Goal: Task Accomplishment & Management: Complete application form

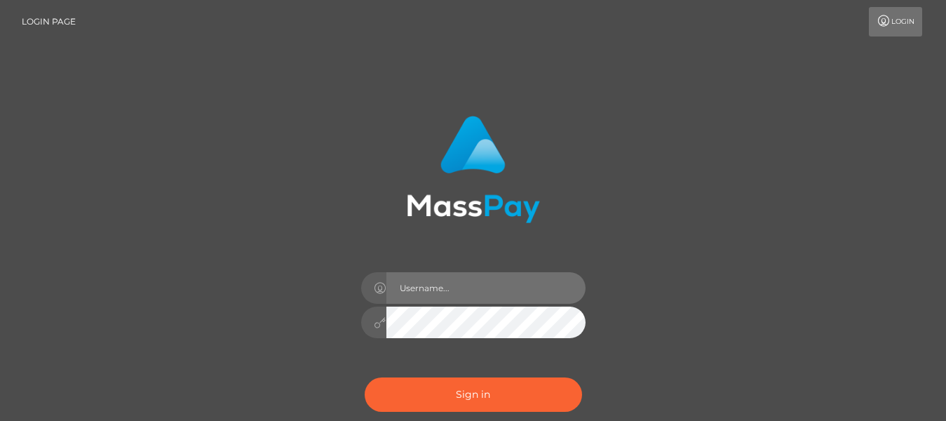
click at [433, 298] on input "text" at bounding box center [485, 288] width 199 height 32
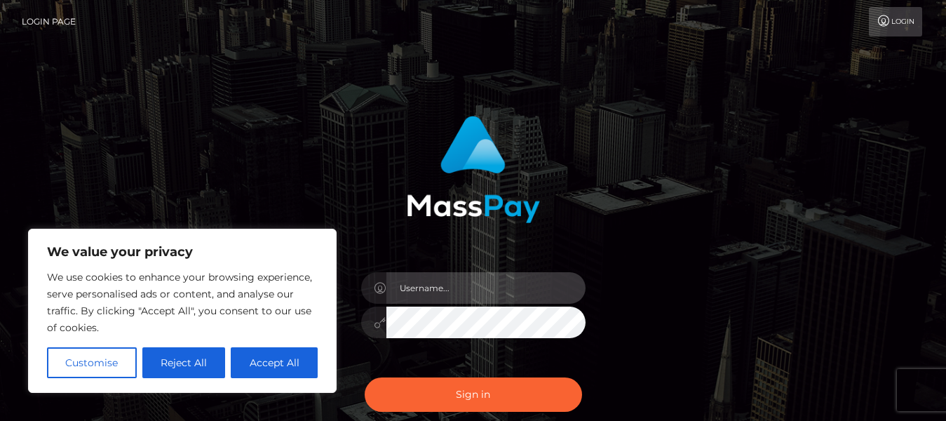
type input "lilianlilly239@gmail.com"
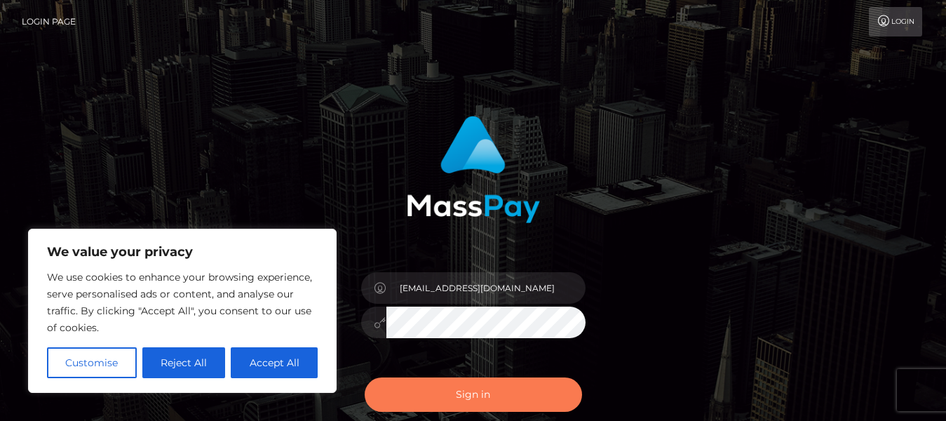
click at [423, 395] on button "Sign in" at bounding box center [473, 394] width 217 height 34
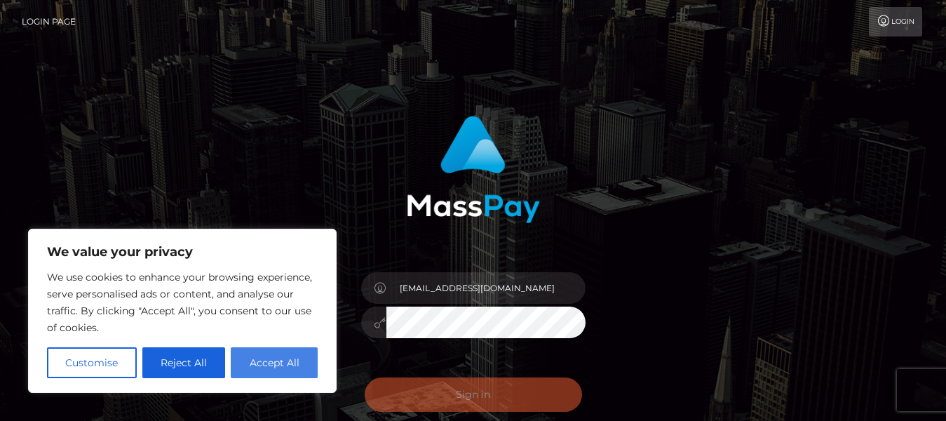
click at [274, 365] on button "Accept All" at bounding box center [274, 362] width 87 height 31
checkbox input "true"
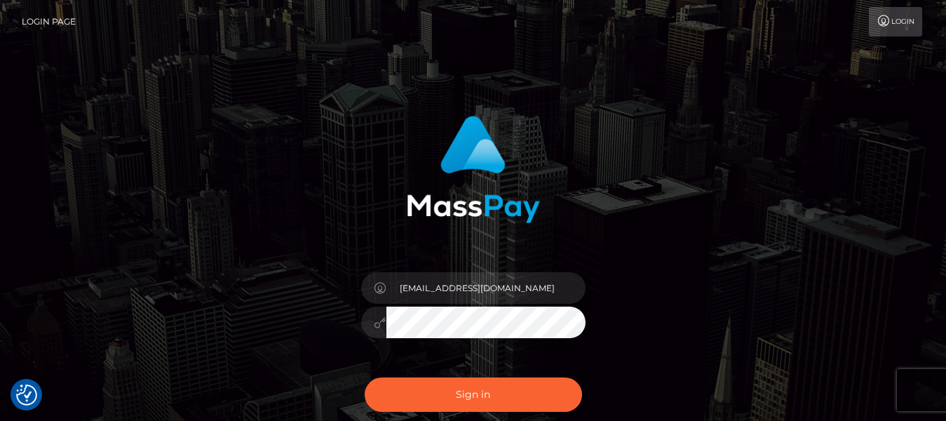
click at [703, 272] on div "lilianlilly239@gmail.com" at bounding box center [473, 283] width 799 height 357
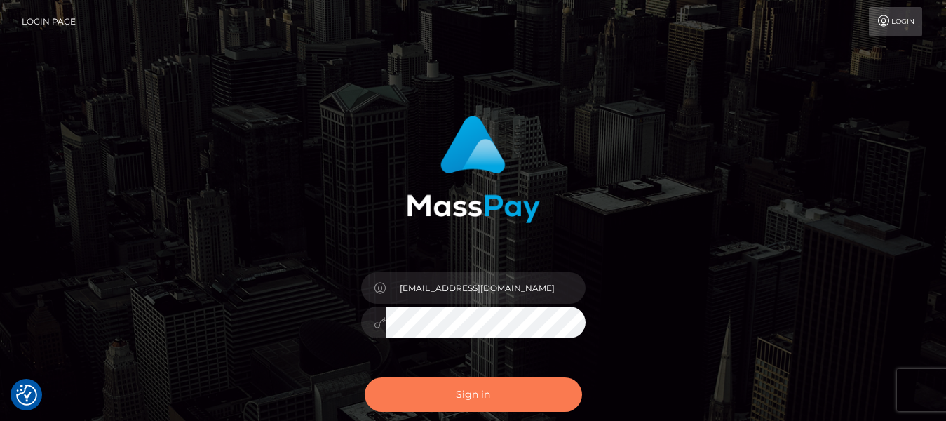
click at [475, 388] on button "Sign in" at bounding box center [473, 394] width 217 height 34
click at [479, 393] on button "Sign in" at bounding box center [473, 394] width 217 height 34
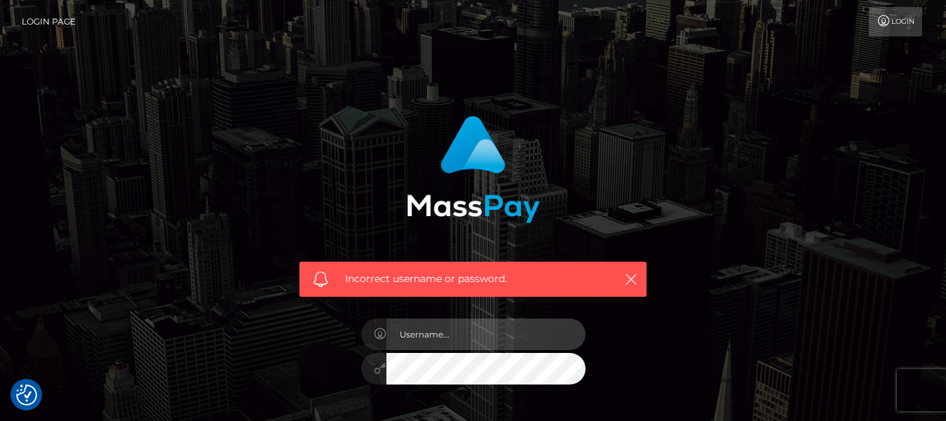
click at [450, 339] on input "text" at bounding box center [485, 334] width 199 height 32
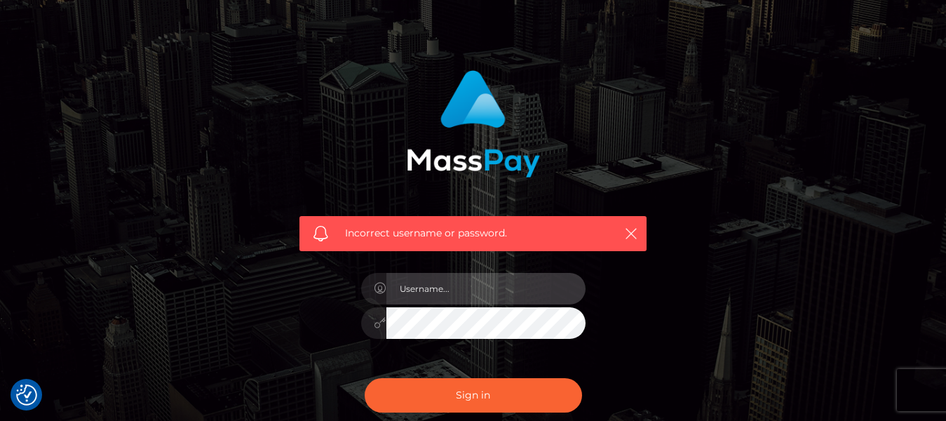
scroll to position [70, 0]
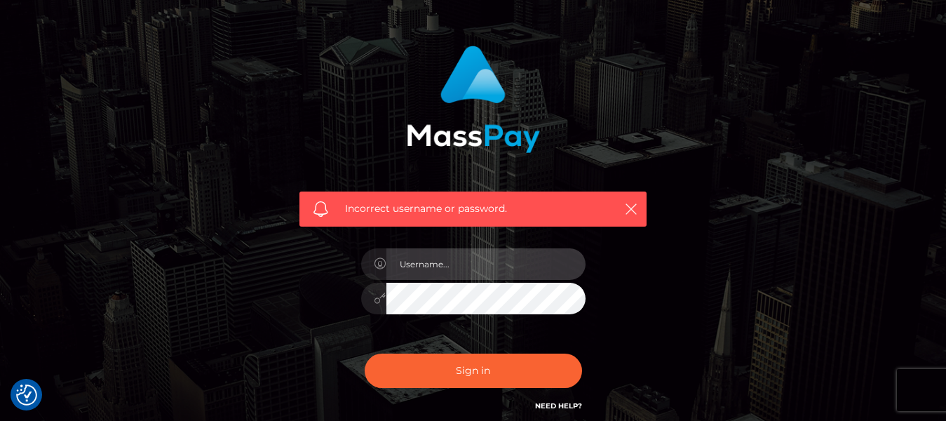
click at [544, 273] on input "text" at bounding box center [485, 264] width 199 height 32
type input "lilianlilly239@gmail.com"
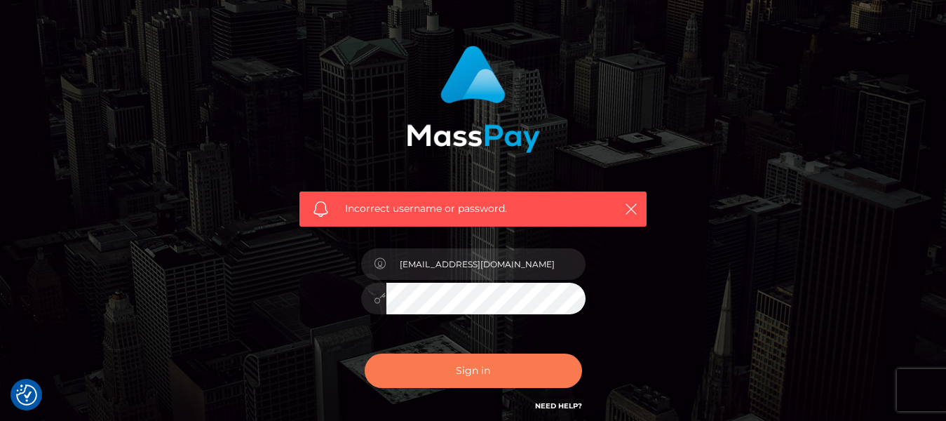
click at [487, 370] on button "Sign in" at bounding box center [473, 370] width 217 height 34
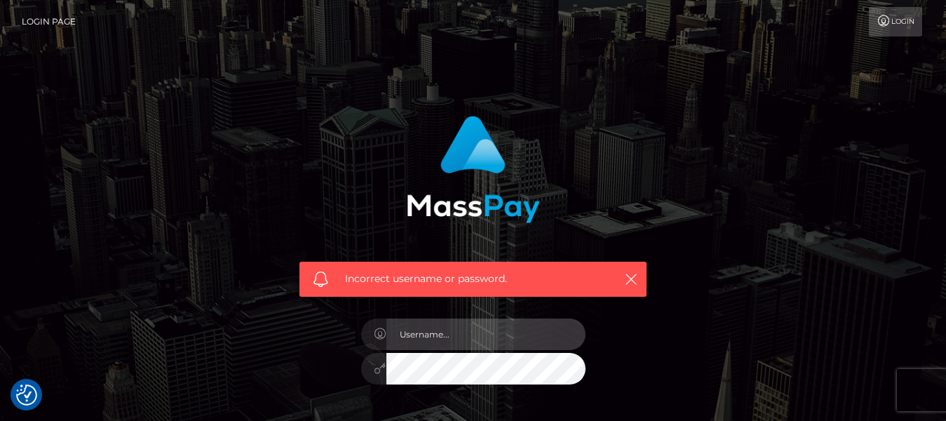
click at [418, 337] on input "text" at bounding box center [485, 334] width 199 height 32
type input "[EMAIL_ADDRESS][DOMAIN_NAME]"
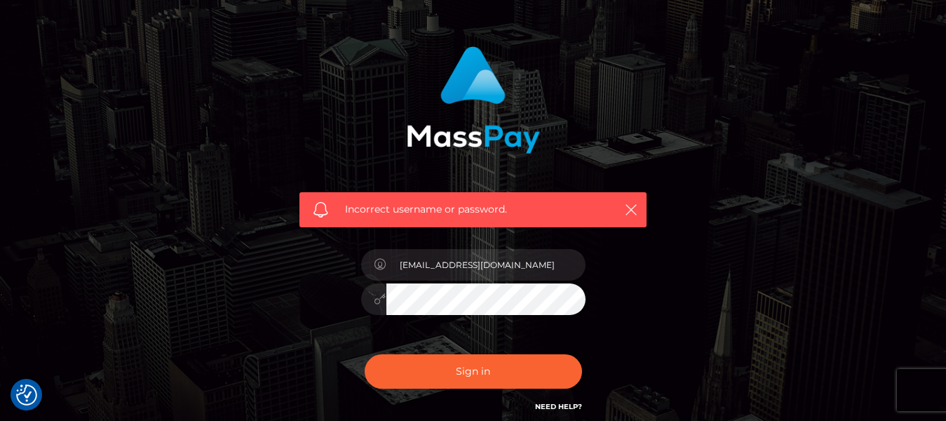
scroll to position [70, 0]
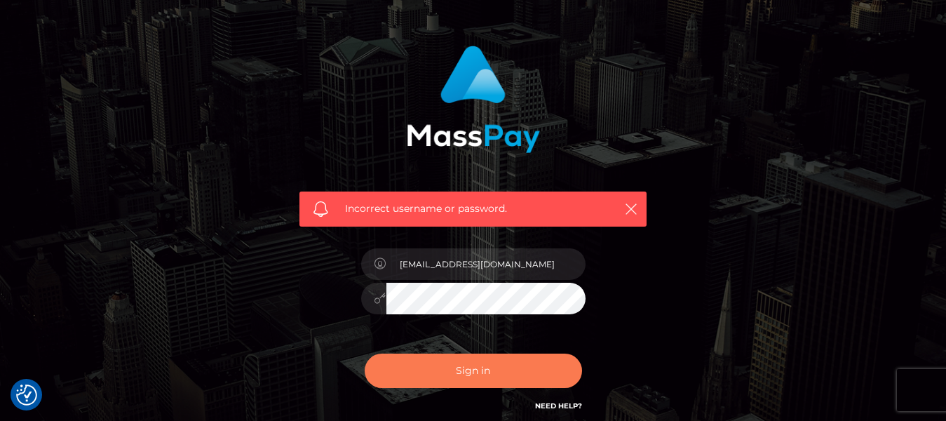
click at [486, 366] on button "Sign in" at bounding box center [473, 370] width 217 height 34
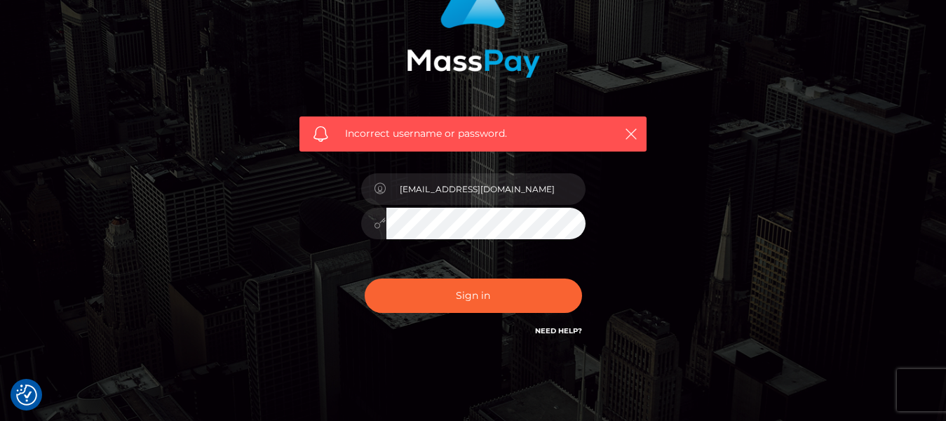
scroll to position [193, 0]
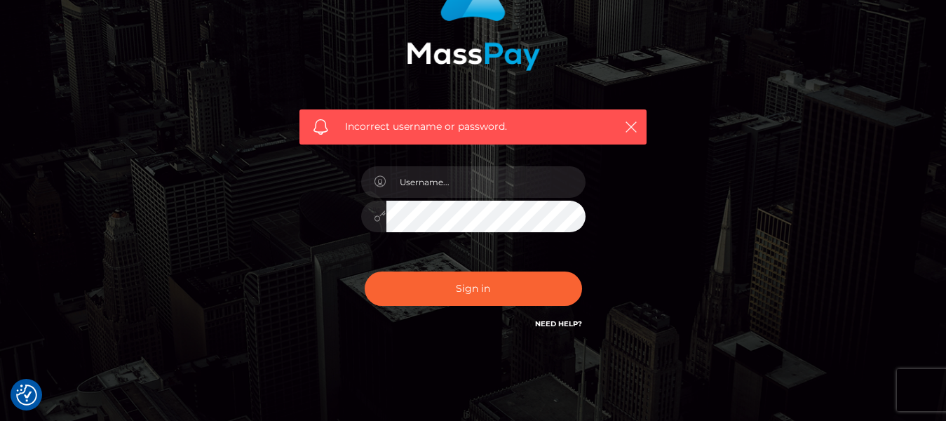
scroll to position [193, 0]
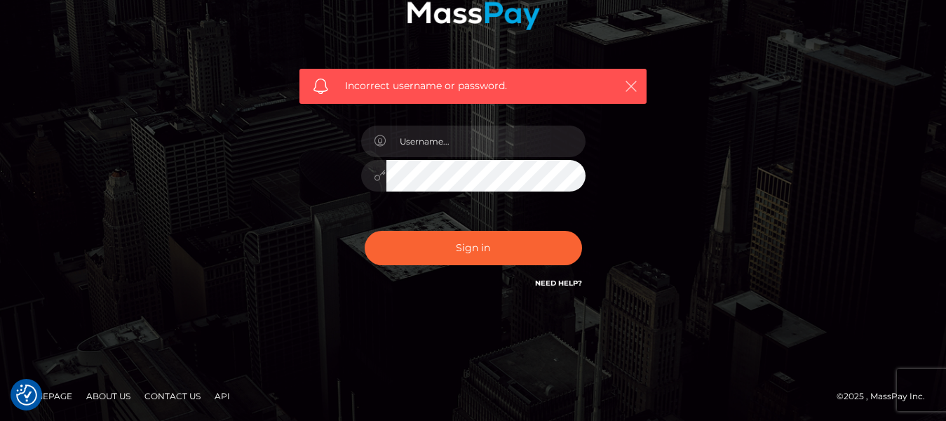
click at [631, 88] on icon "button" at bounding box center [631, 86] width 14 height 14
click at [630, 81] on icon "button" at bounding box center [631, 86] width 14 height 14
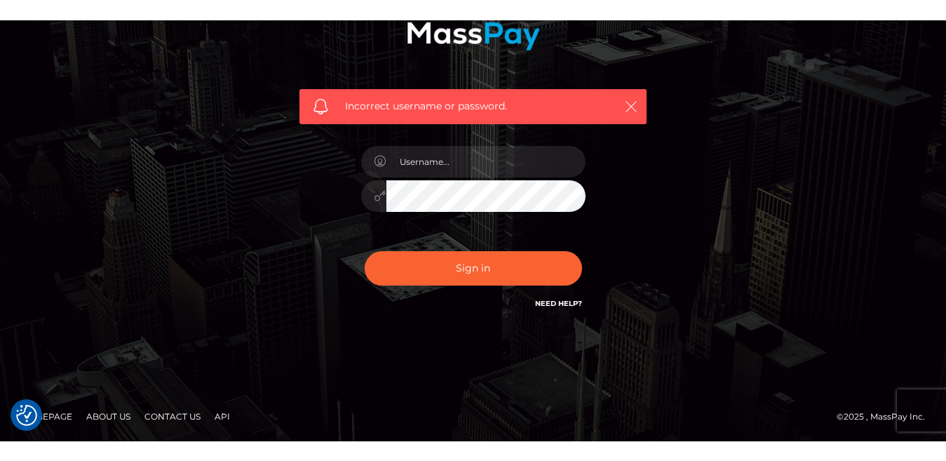
scroll to position [153, 0]
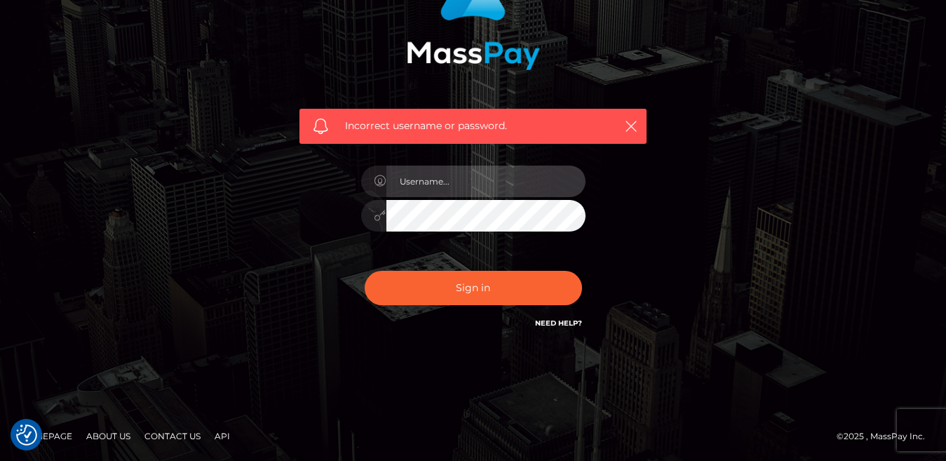
click at [469, 182] on input "text" at bounding box center [485, 181] width 199 height 32
type input "everlyneachando02@gmail.com"
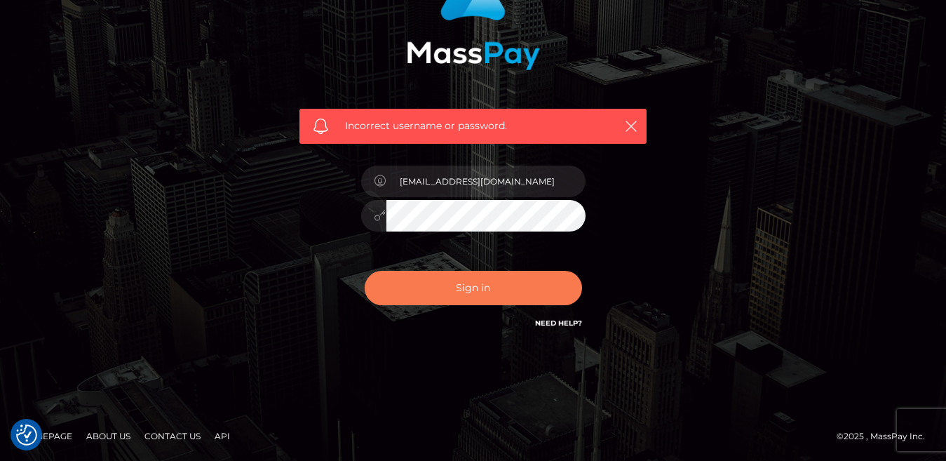
click at [466, 290] on button "Sign in" at bounding box center [473, 288] width 217 height 34
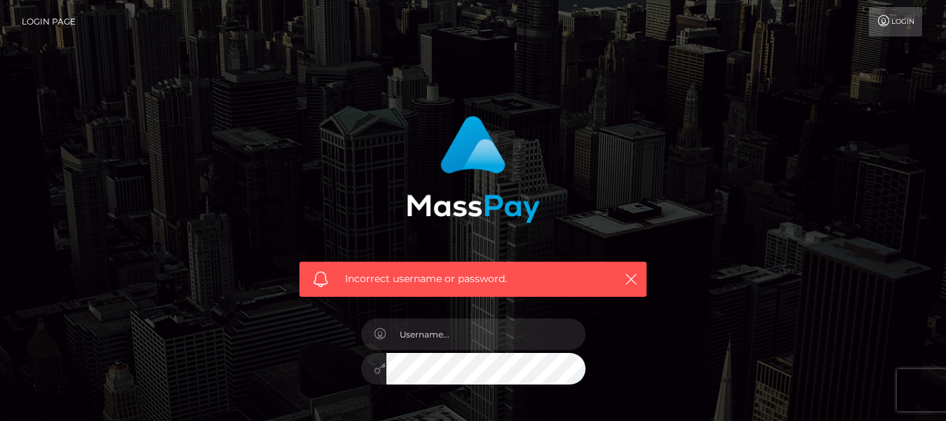
scroll to position [193, 0]
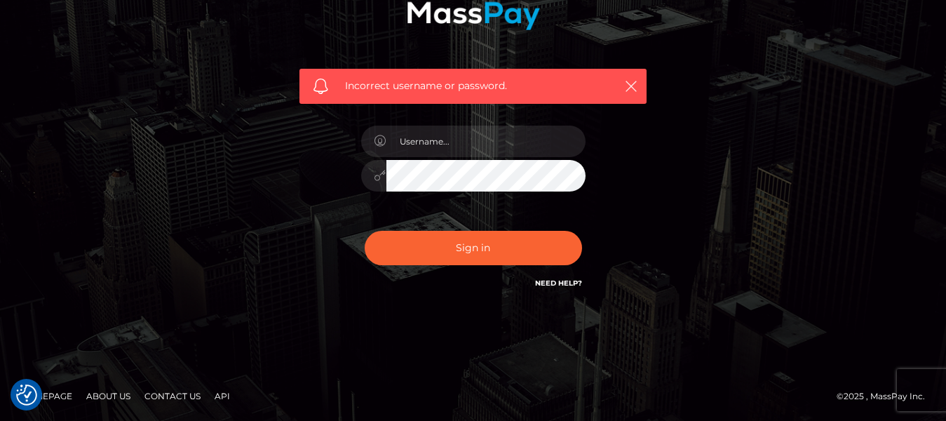
click at [420, 205] on div at bounding box center [473, 168] width 245 height 107
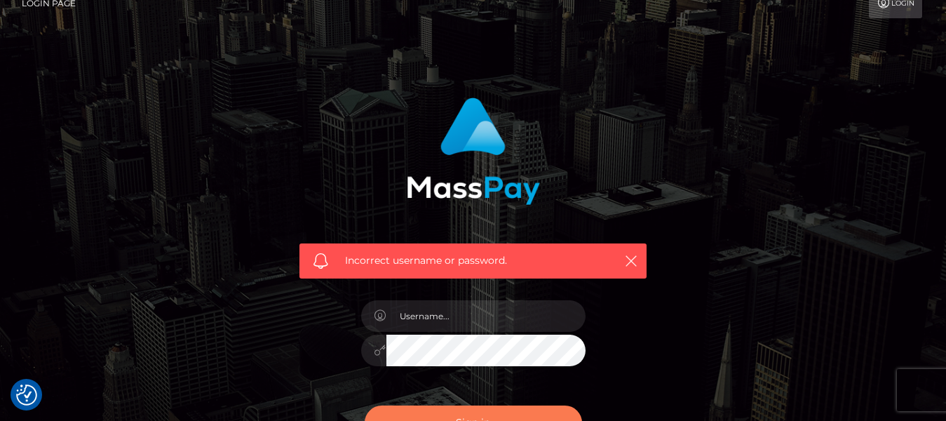
scroll to position [0, 0]
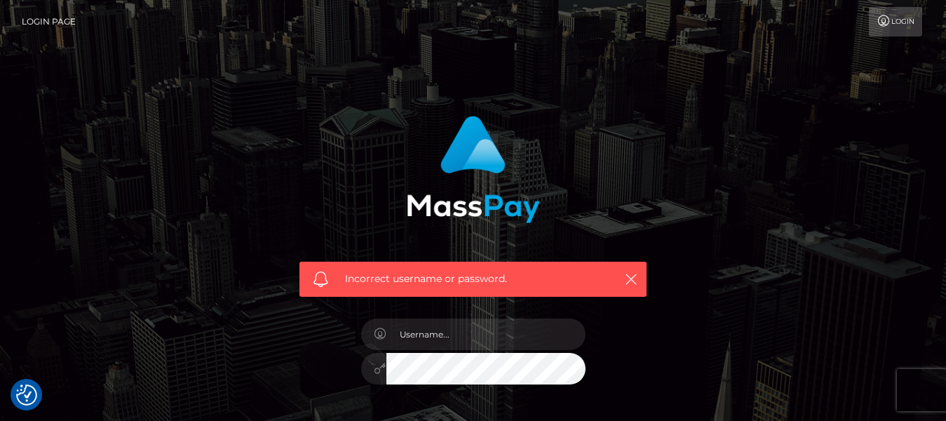
click at [905, 25] on link "Login" at bounding box center [895, 21] width 53 height 29
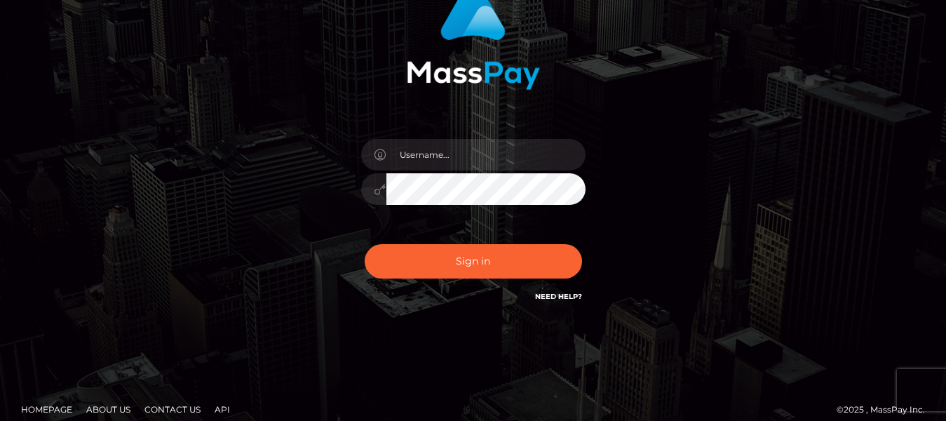
scroll to position [147, 0]
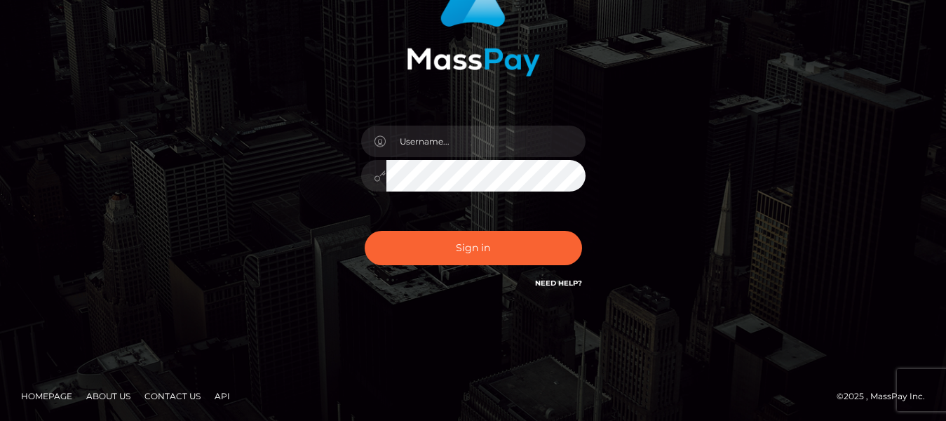
click at [396, 205] on div at bounding box center [473, 168] width 245 height 107
click at [396, 198] on div at bounding box center [473, 168] width 245 height 107
click at [472, 201] on div at bounding box center [473, 168] width 245 height 107
click at [529, 206] on div at bounding box center [473, 168] width 245 height 107
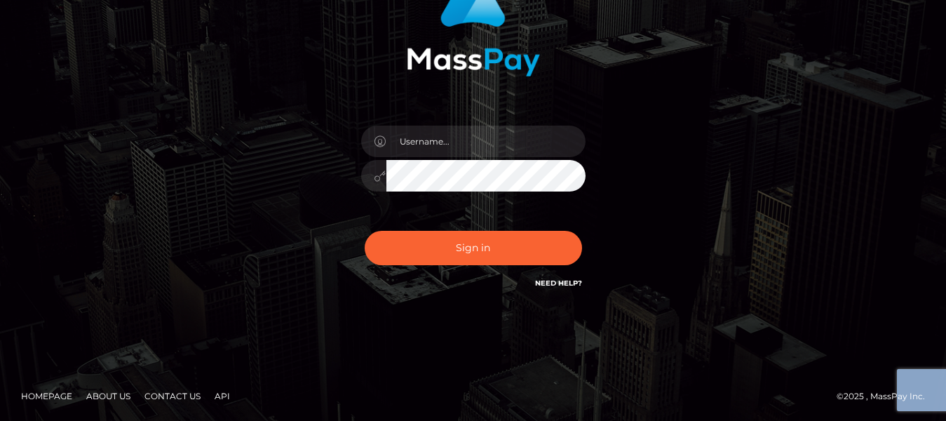
click at [555, 285] on link "Need Help?" at bounding box center [558, 282] width 47 height 9
click at [552, 282] on link "Need Help?" at bounding box center [558, 282] width 47 height 9
click at [541, 283] on link "Need Help?" at bounding box center [558, 282] width 47 height 9
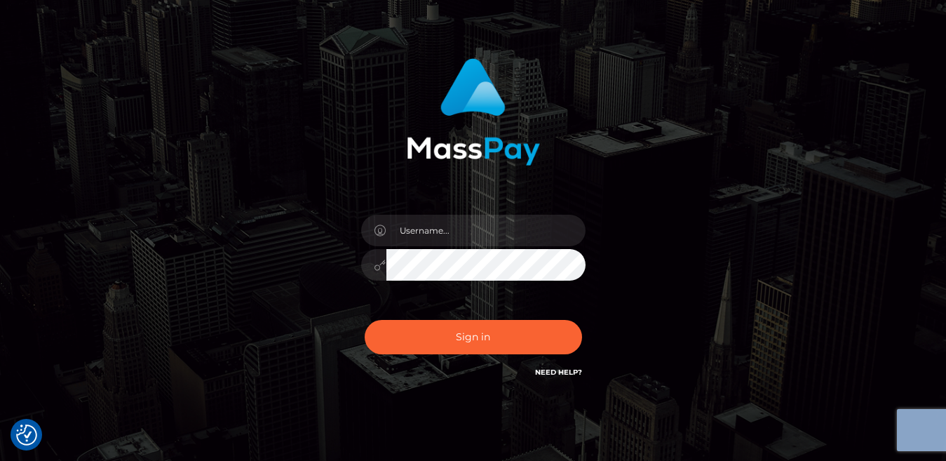
scroll to position [0, 0]
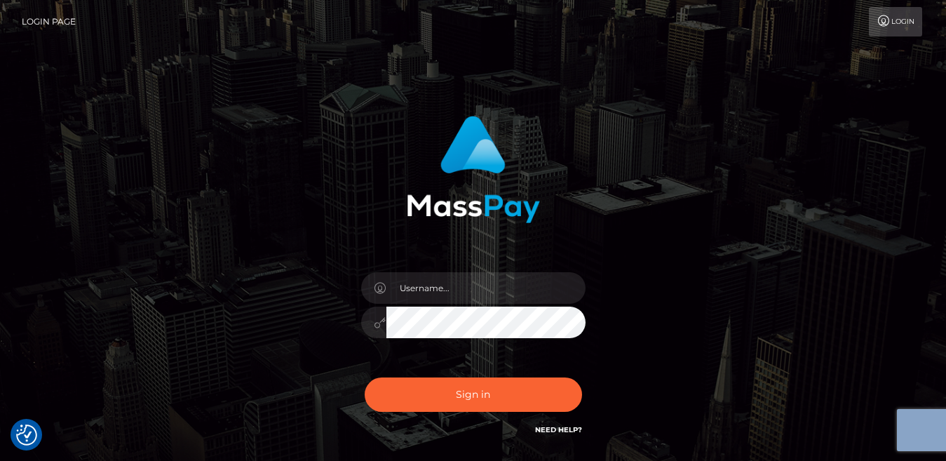
click at [50, 23] on link "Login Page" at bounding box center [49, 21] width 54 height 29
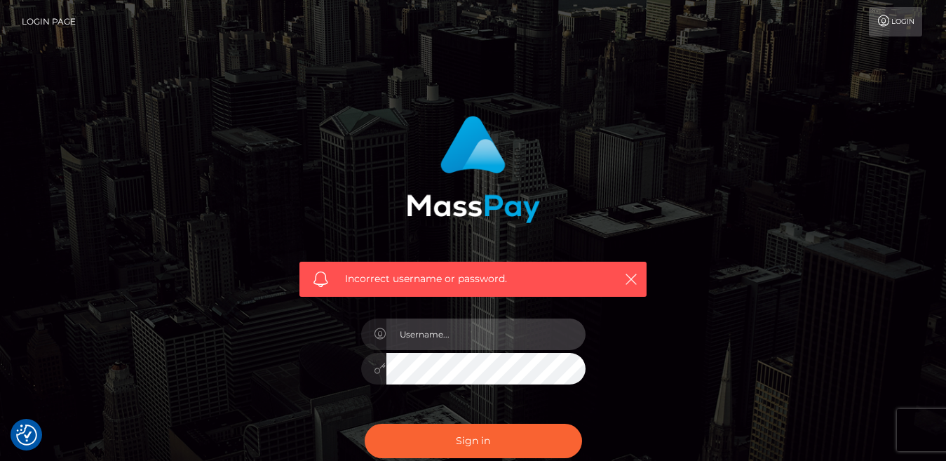
click at [496, 342] on input "text" at bounding box center [485, 334] width 199 height 32
type input "edithemukule123@gmail.com"
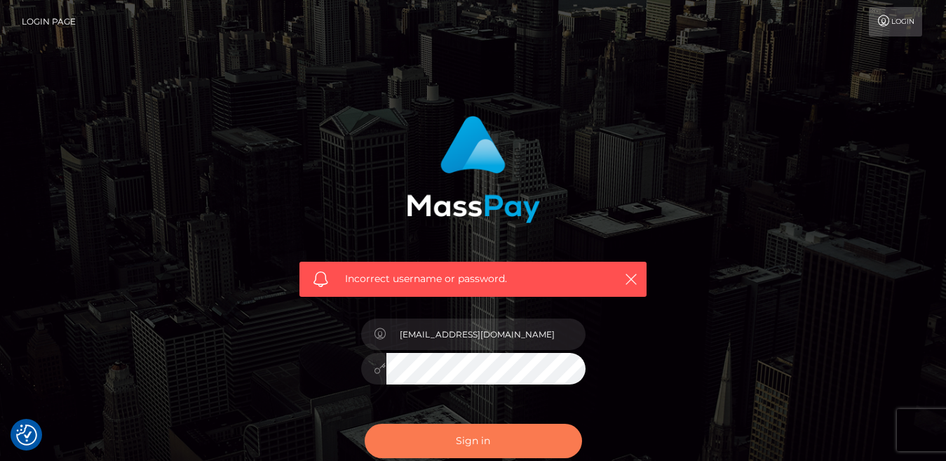
click at [433, 442] on button "Sign in" at bounding box center [473, 440] width 217 height 34
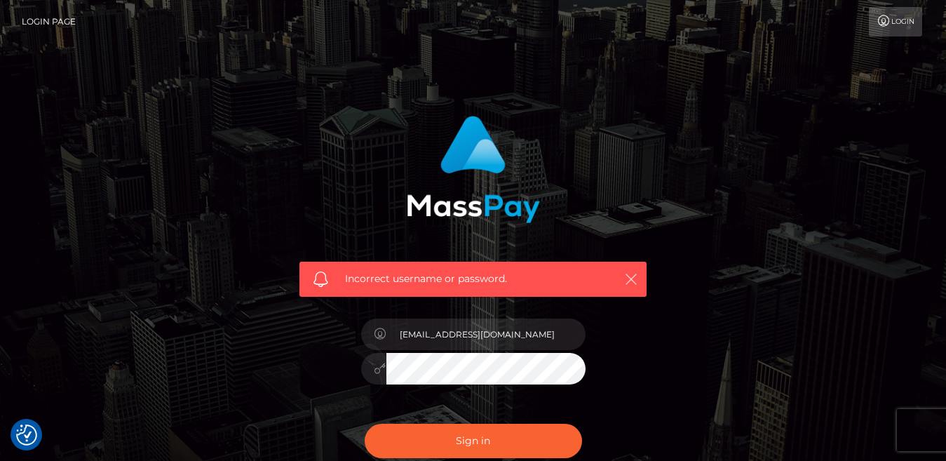
click at [626, 278] on icon "button" at bounding box center [631, 279] width 14 height 14
click at [628, 278] on icon "button" at bounding box center [631, 279] width 14 height 14
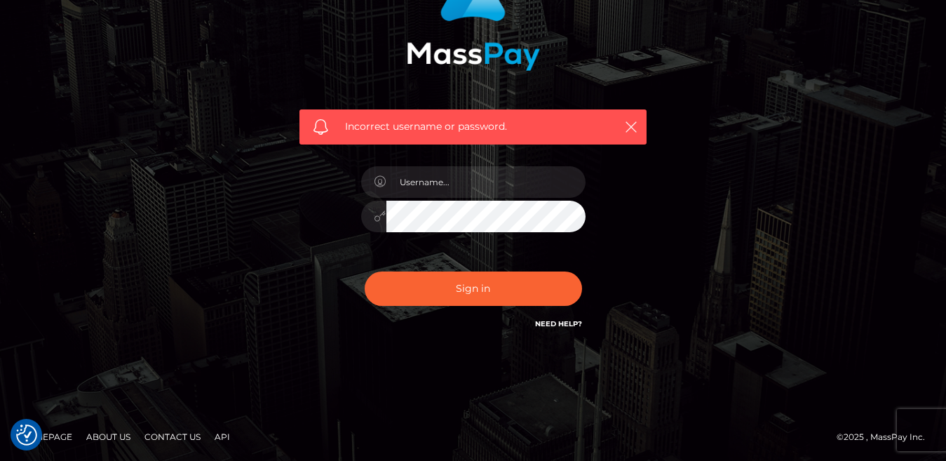
scroll to position [153, 0]
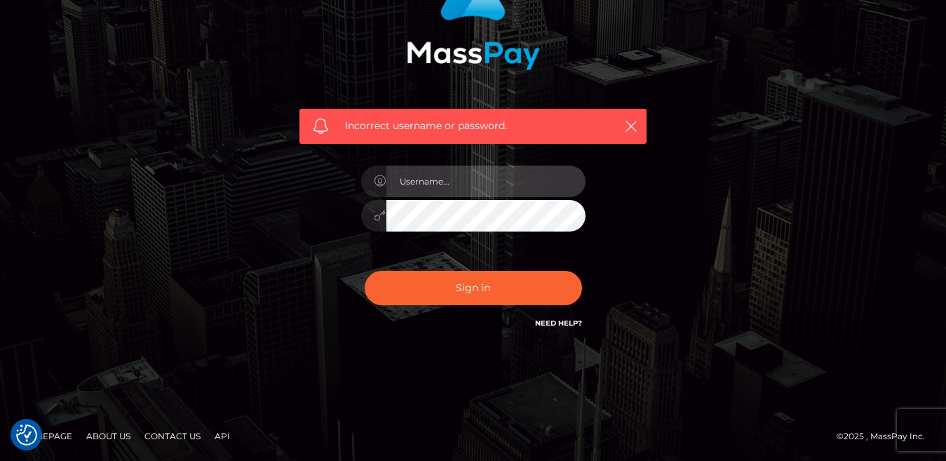
type input "[EMAIL_ADDRESS][DOMAIN_NAME]"
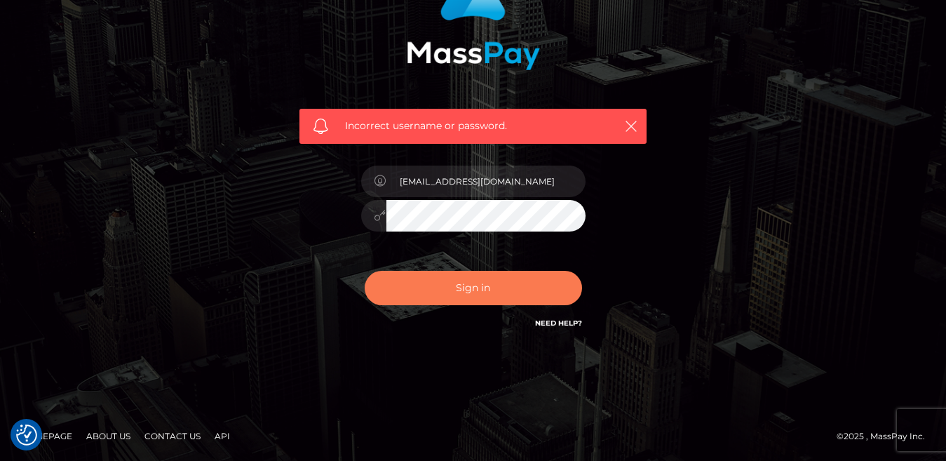
click at [491, 285] on button "Sign in" at bounding box center [473, 288] width 217 height 34
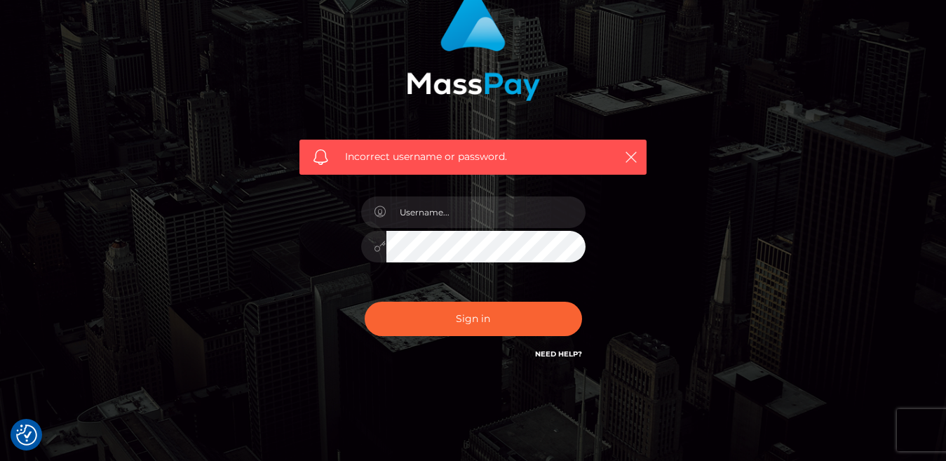
scroll to position [153, 0]
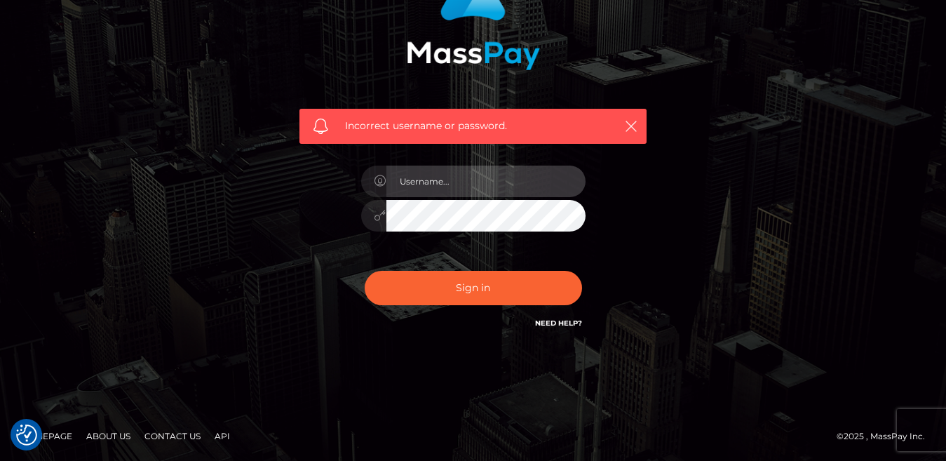
click at [469, 184] on input "text" at bounding box center [485, 181] width 199 height 32
type input "[EMAIL_ADDRESS][DOMAIN_NAME]"
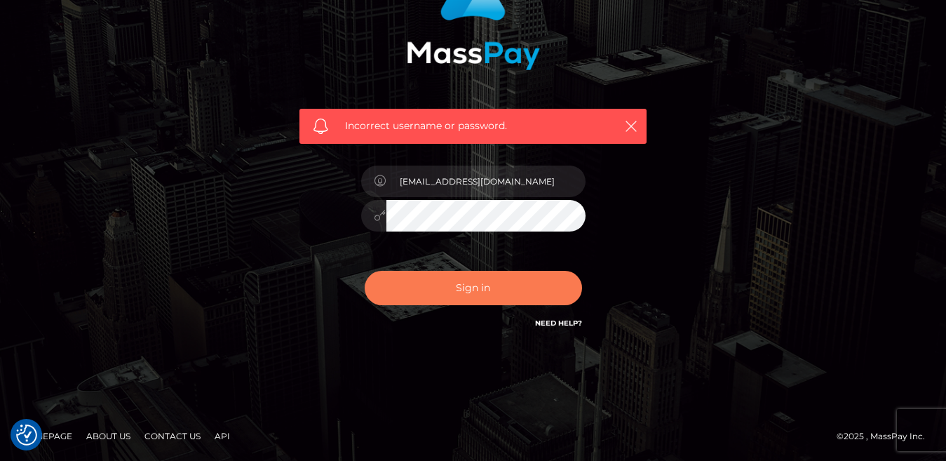
click at [489, 285] on button "Sign in" at bounding box center [473, 288] width 217 height 34
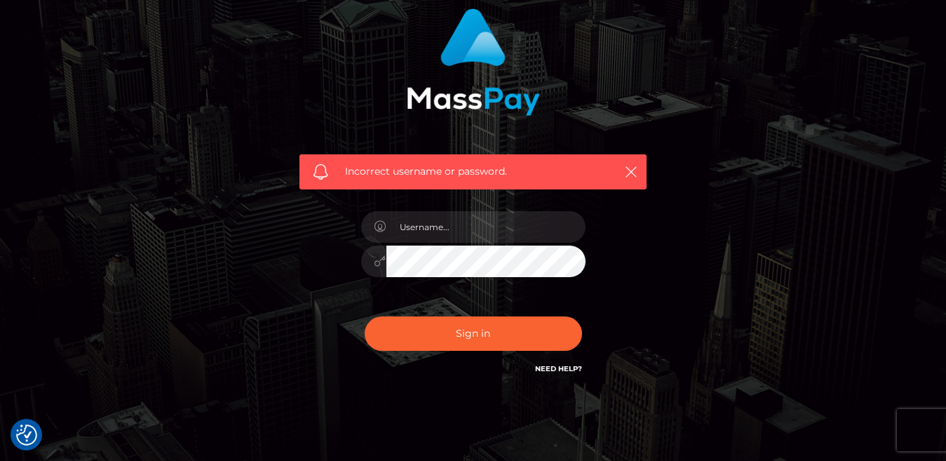
scroll to position [83, 0]
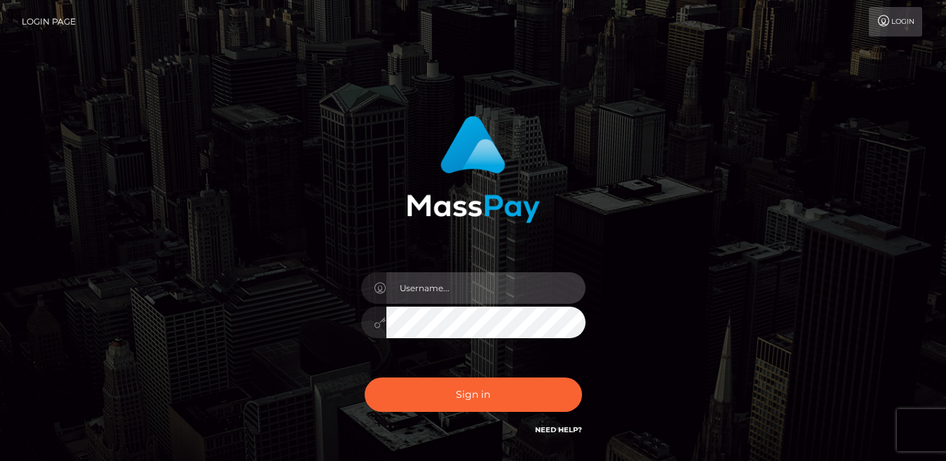
drag, startPoint x: 0, startPoint y: 0, endPoint x: 445, endPoint y: 297, distance: 535.0
click at [445, 297] on input "text" at bounding box center [485, 288] width 199 height 32
type input "bWV2bWVtbGk5QGdtYWlsLmNvbQ=="
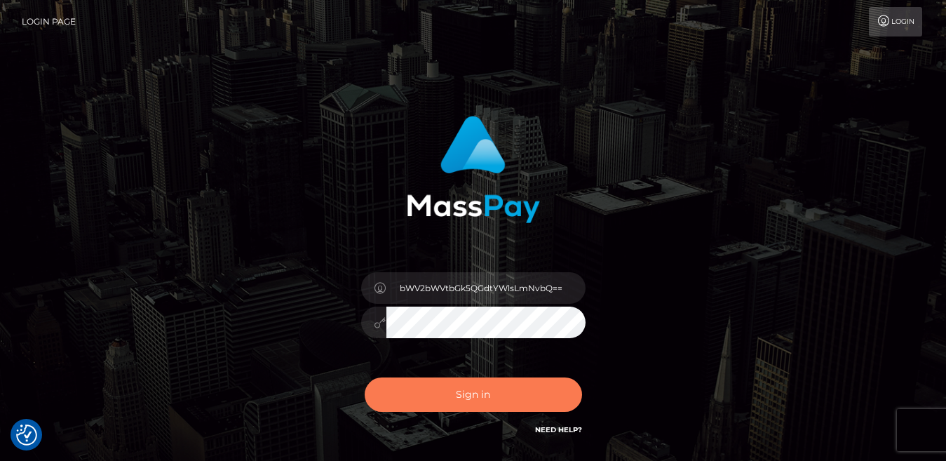
click at [515, 380] on button "Sign in" at bounding box center [473, 394] width 217 height 34
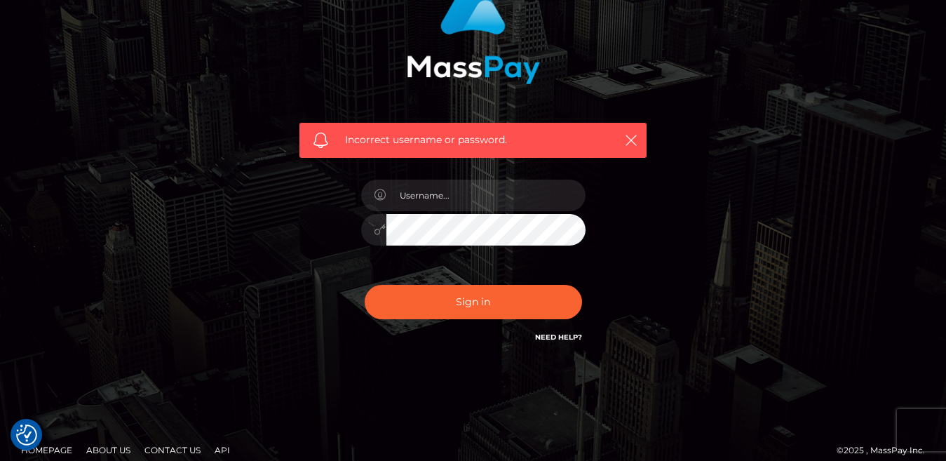
scroll to position [153, 0]
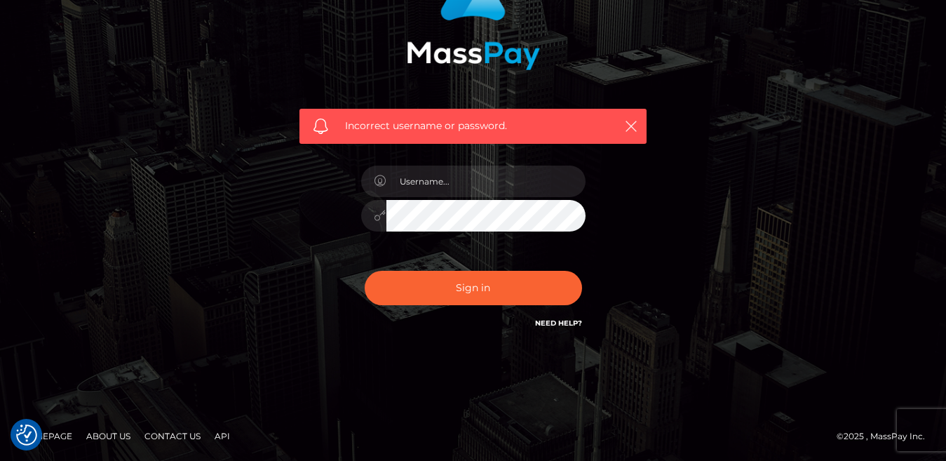
click at [433, 322] on div "Sign in Need Help?" at bounding box center [473, 293] width 245 height 62
click at [564, 323] on link "Need Help?" at bounding box center [558, 322] width 47 height 9
click at [490, 245] on div at bounding box center [473, 208] width 245 height 107
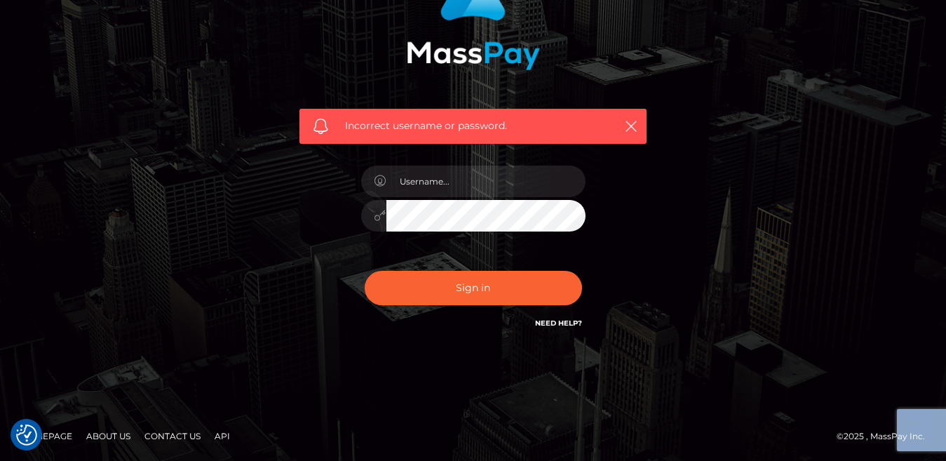
click at [490, 245] on div at bounding box center [473, 208] width 245 height 107
click at [405, 241] on div at bounding box center [473, 208] width 245 height 107
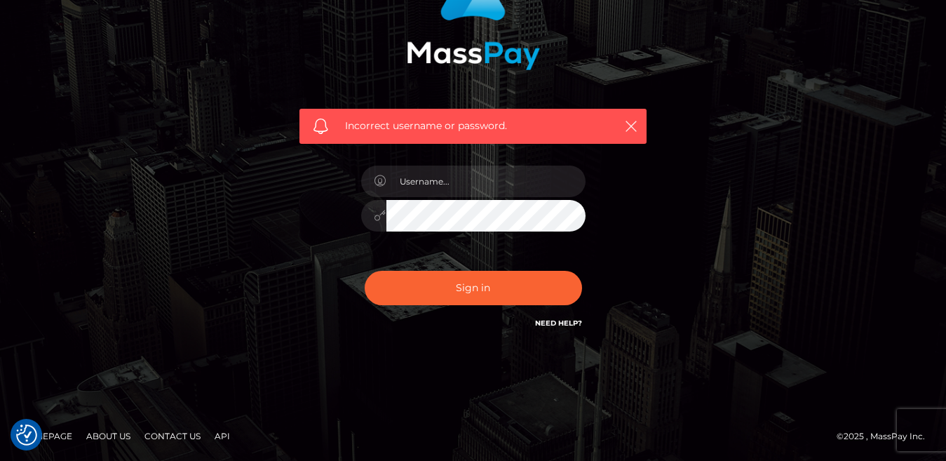
click at [405, 241] on div at bounding box center [473, 208] width 245 height 107
click at [424, 314] on div "Sign in Need Help?" at bounding box center [473, 293] width 245 height 62
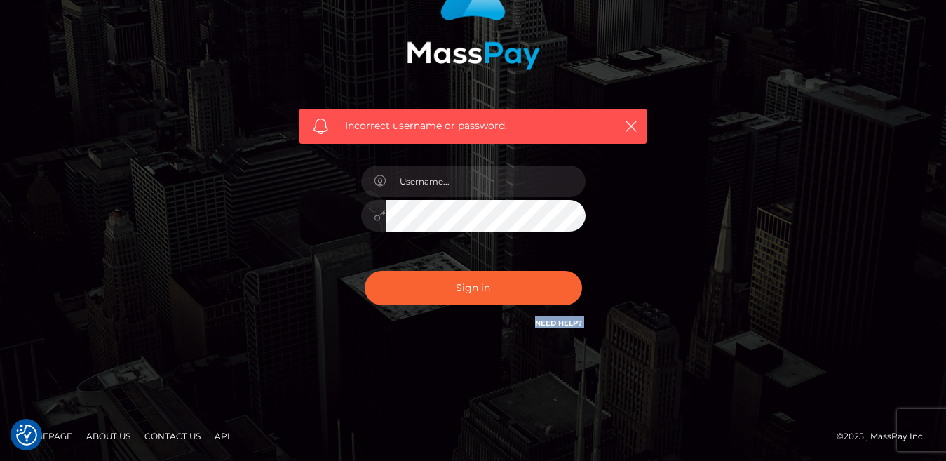
click at [424, 314] on div "Sign in Need Help?" at bounding box center [473, 293] width 245 height 62
click at [34, 438] on img "Consent Preferences" at bounding box center [26, 434] width 21 height 21
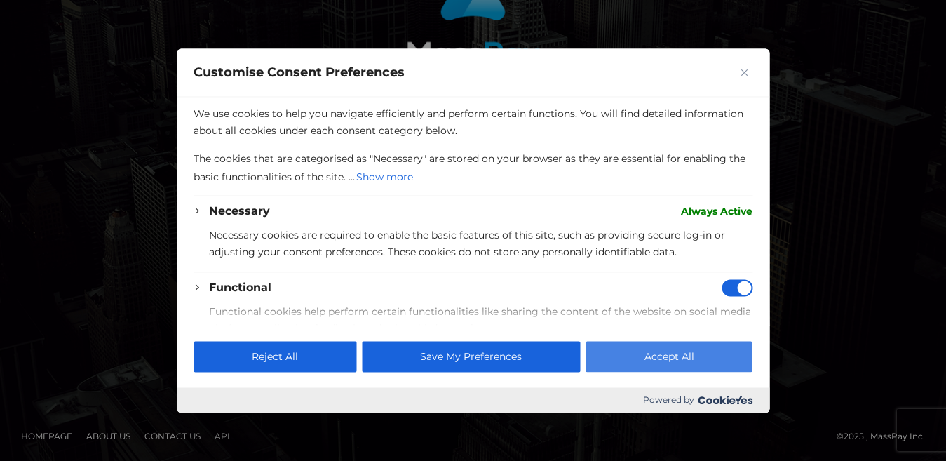
click at [689, 353] on button "Accept All" at bounding box center [669, 356] width 166 height 31
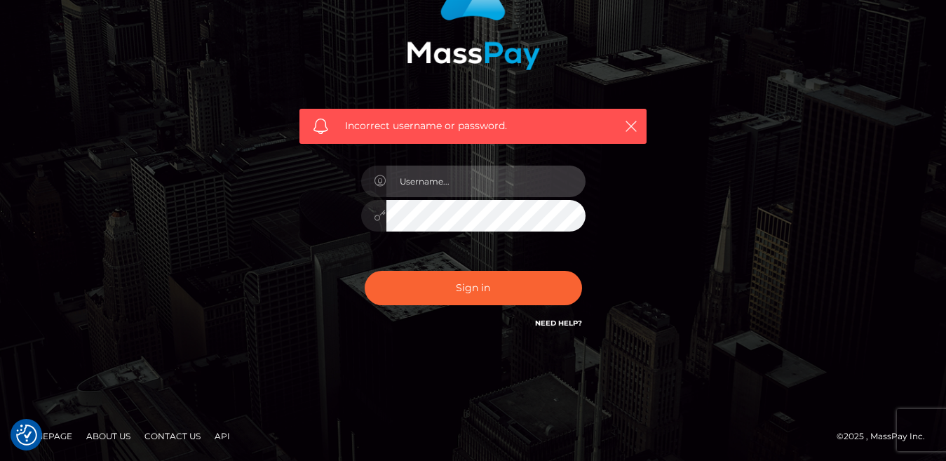
type input "amandyandy497@gmail.com"
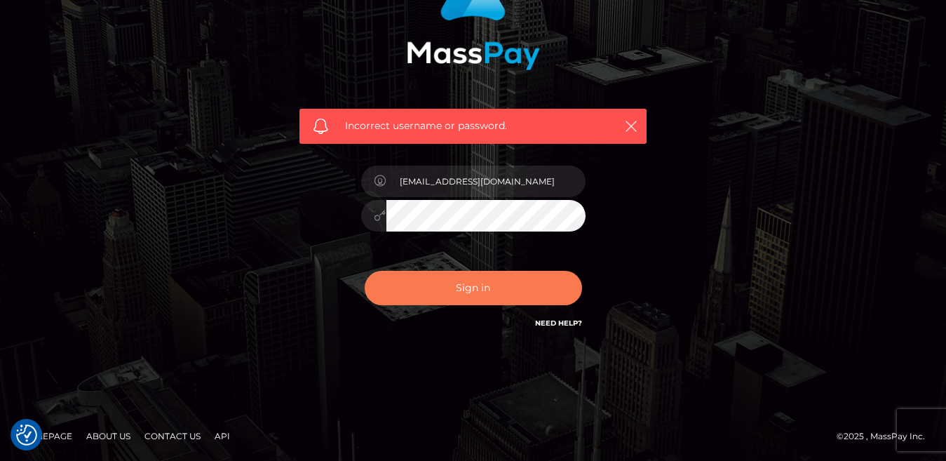
click at [487, 284] on button "Sign in" at bounding box center [473, 288] width 217 height 34
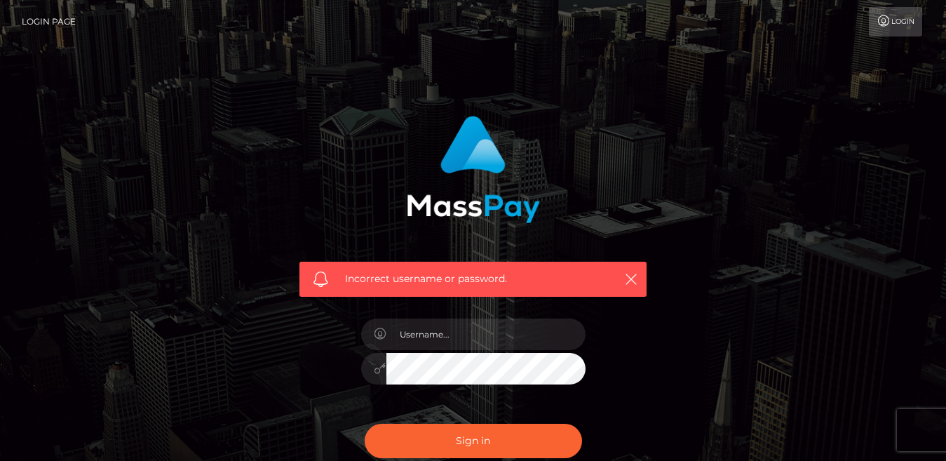
click at [487, 284] on span "Incorrect username or password." at bounding box center [473, 278] width 256 height 15
click at [487, 280] on span "Incorrect username or password." at bounding box center [473, 278] width 256 height 15
click at [926, 386] on div "Incorrect username or password." at bounding box center [473, 307] width 946 height 614
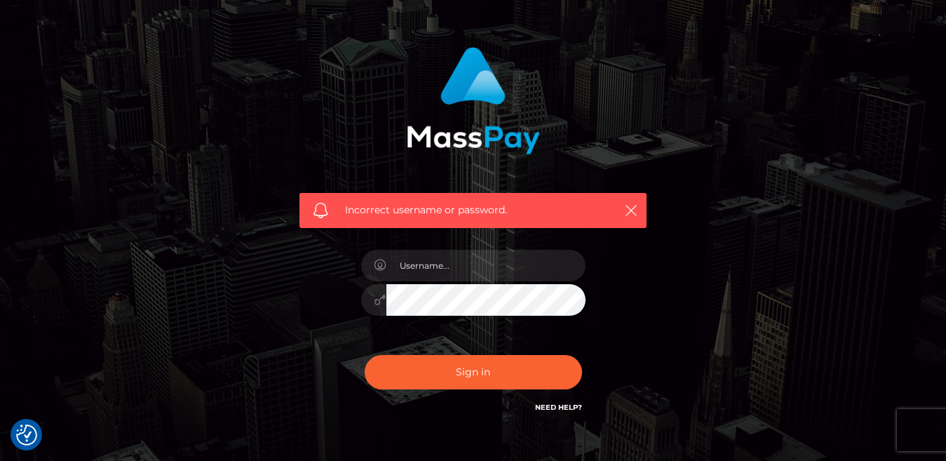
scroll to position [153, 0]
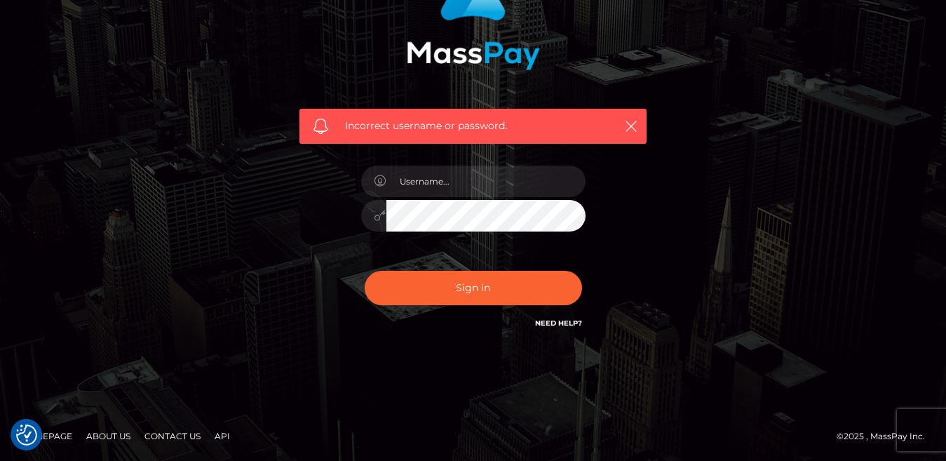
click at [567, 252] on div at bounding box center [473, 208] width 245 height 107
click at [367, 217] on div at bounding box center [373, 216] width 25 height 32
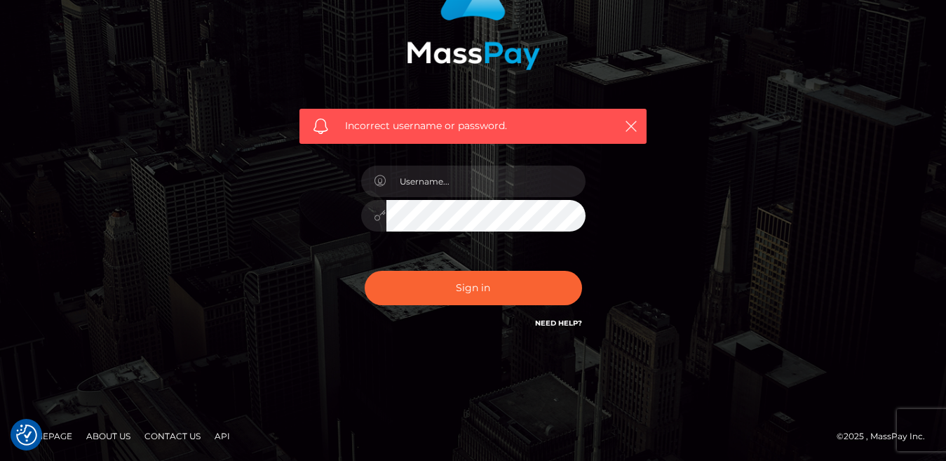
click at [367, 217] on div at bounding box center [373, 216] width 25 height 32
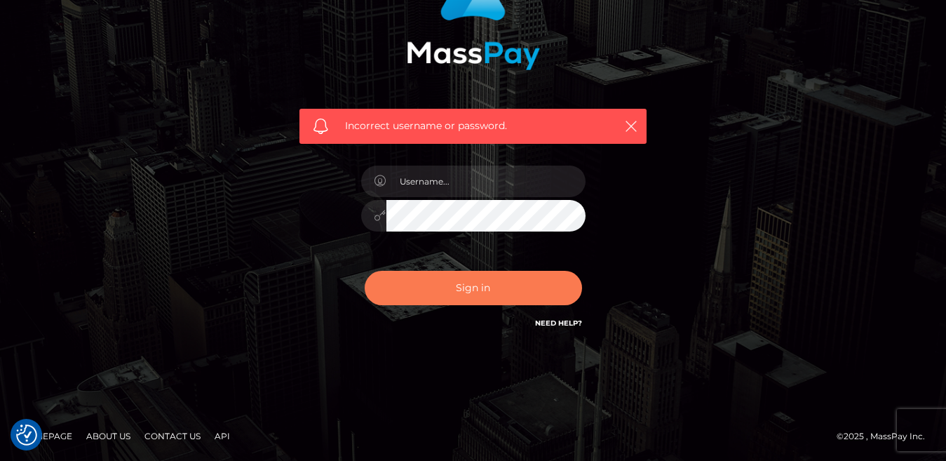
click at [494, 293] on button "Sign in" at bounding box center [473, 288] width 217 height 34
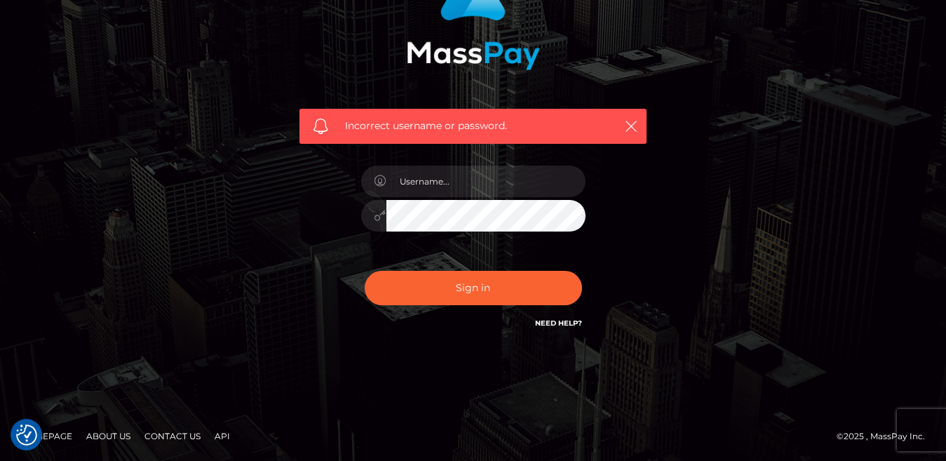
click at [559, 325] on link "Need Help?" at bounding box center [558, 322] width 47 height 9
